Goal: Find specific page/section: Find specific page/section

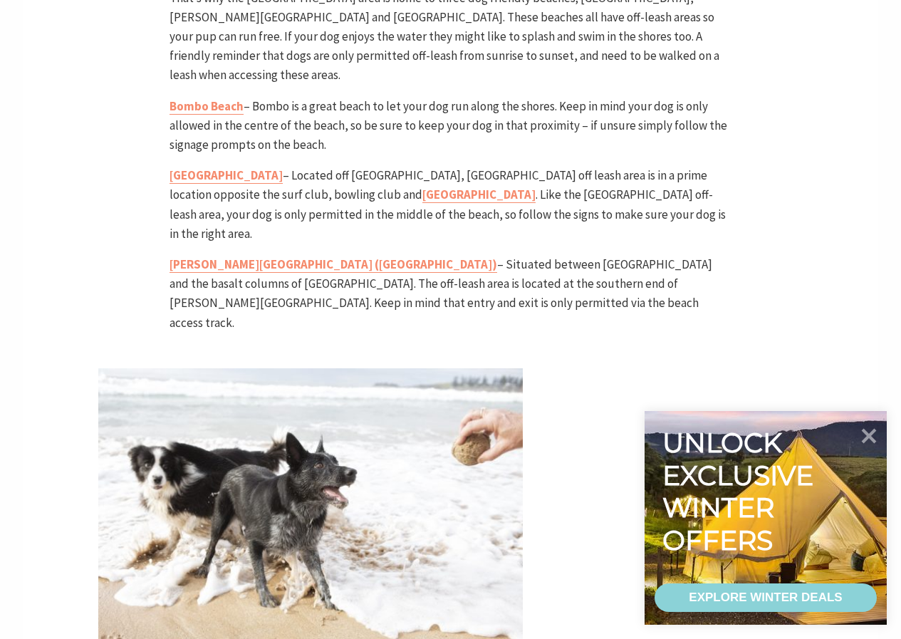
scroll to position [437, 592]
click at [422, 187] on link "[GEOGRAPHIC_DATA]" at bounding box center [478, 195] width 113 height 16
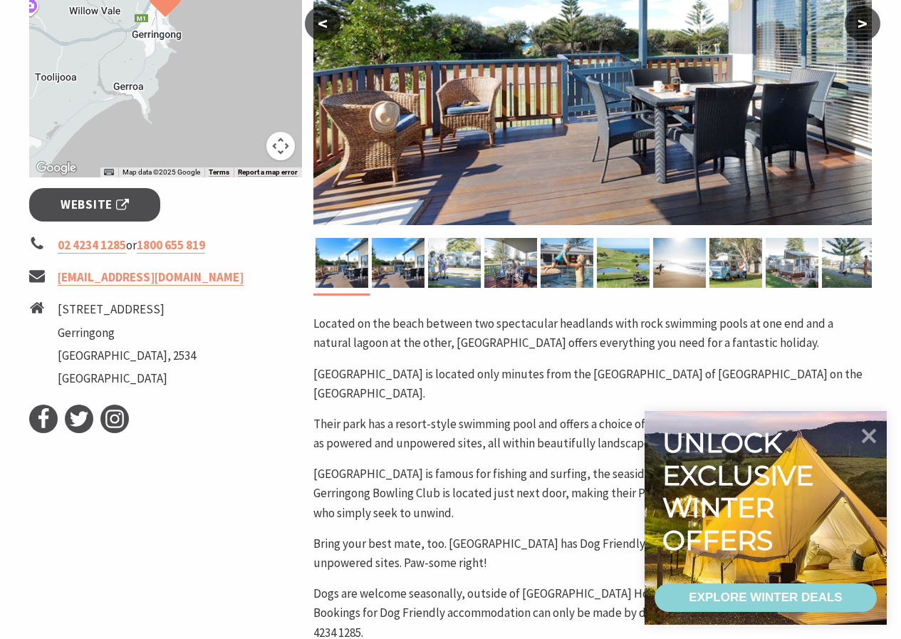
scroll to position [427, 0]
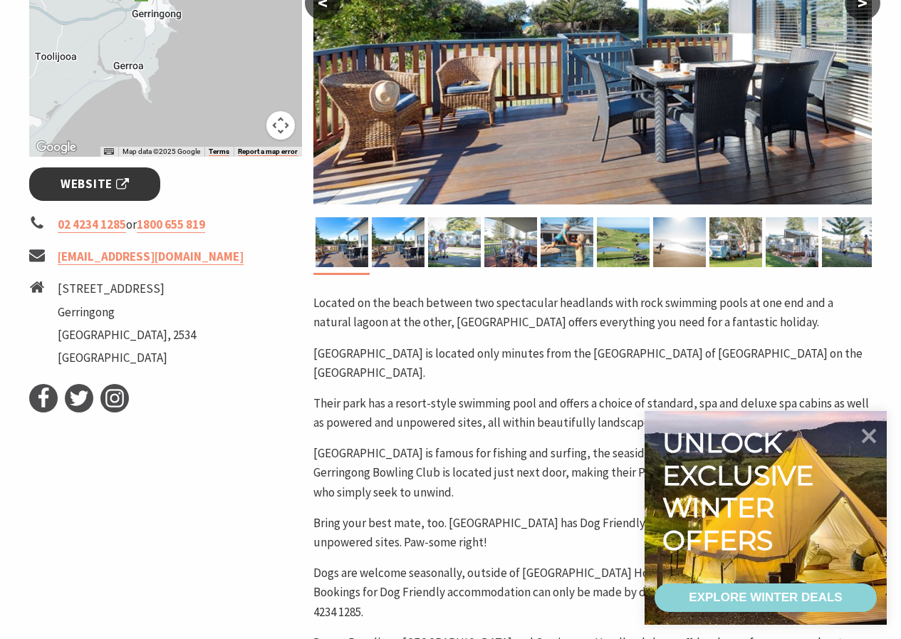
click at [100, 190] on span "Website" at bounding box center [95, 184] width 68 height 19
